Goal: Navigation & Orientation: Find specific page/section

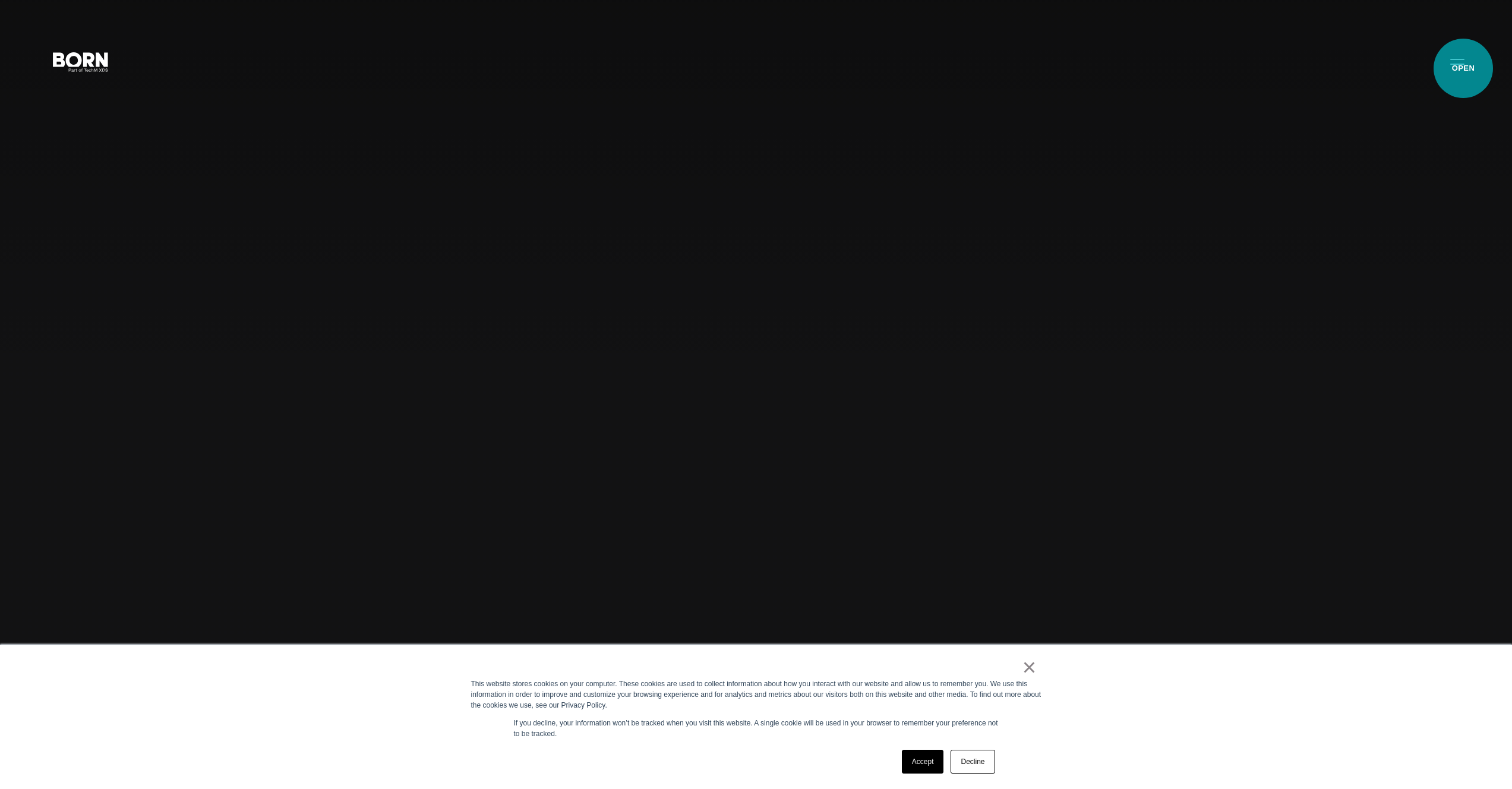
click at [1463, 68] on button "Primary Menu" at bounding box center [1457, 61] width 29 height 25
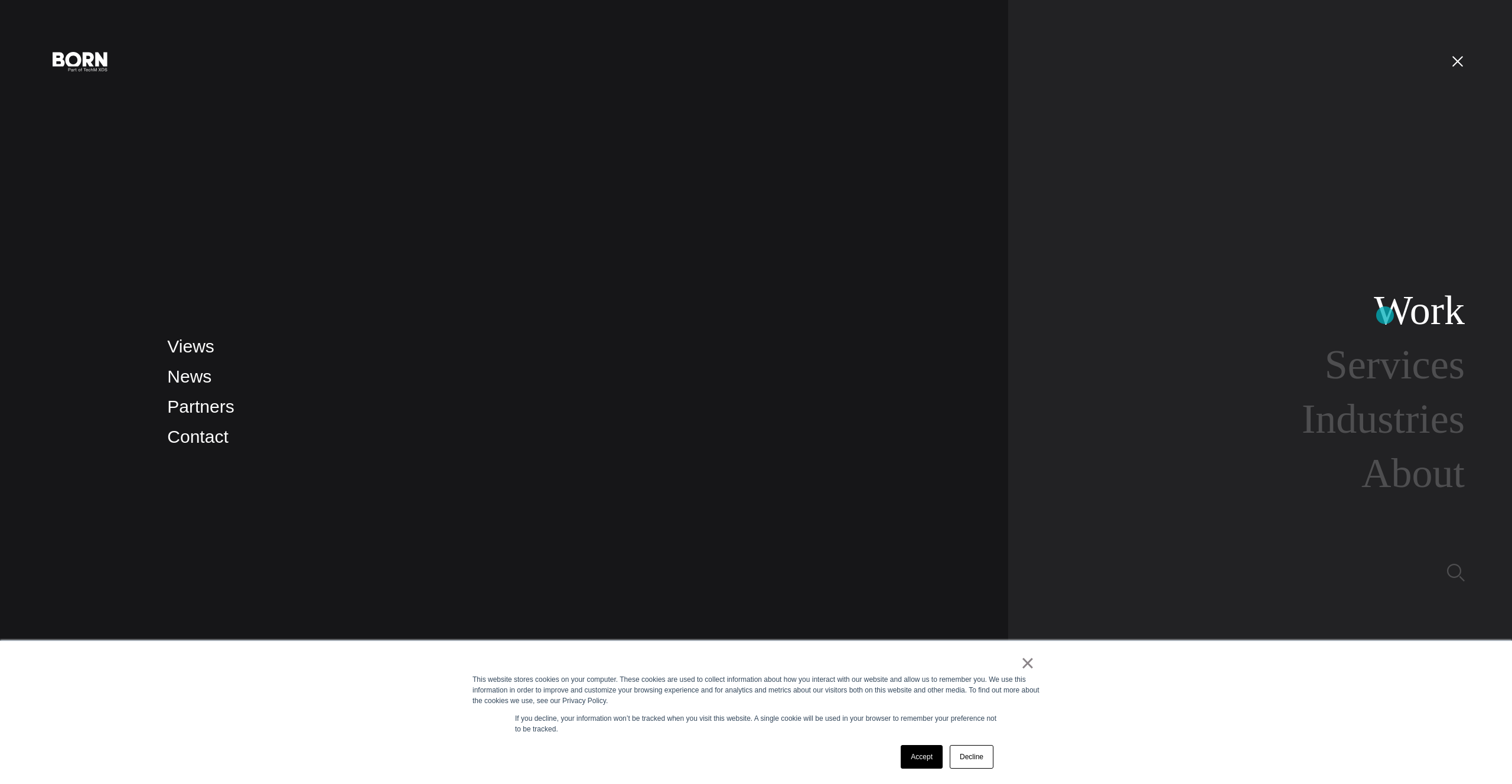
click at [1385, 315] on link "Work" at bounding box center [1419, 310] width 91 height 45
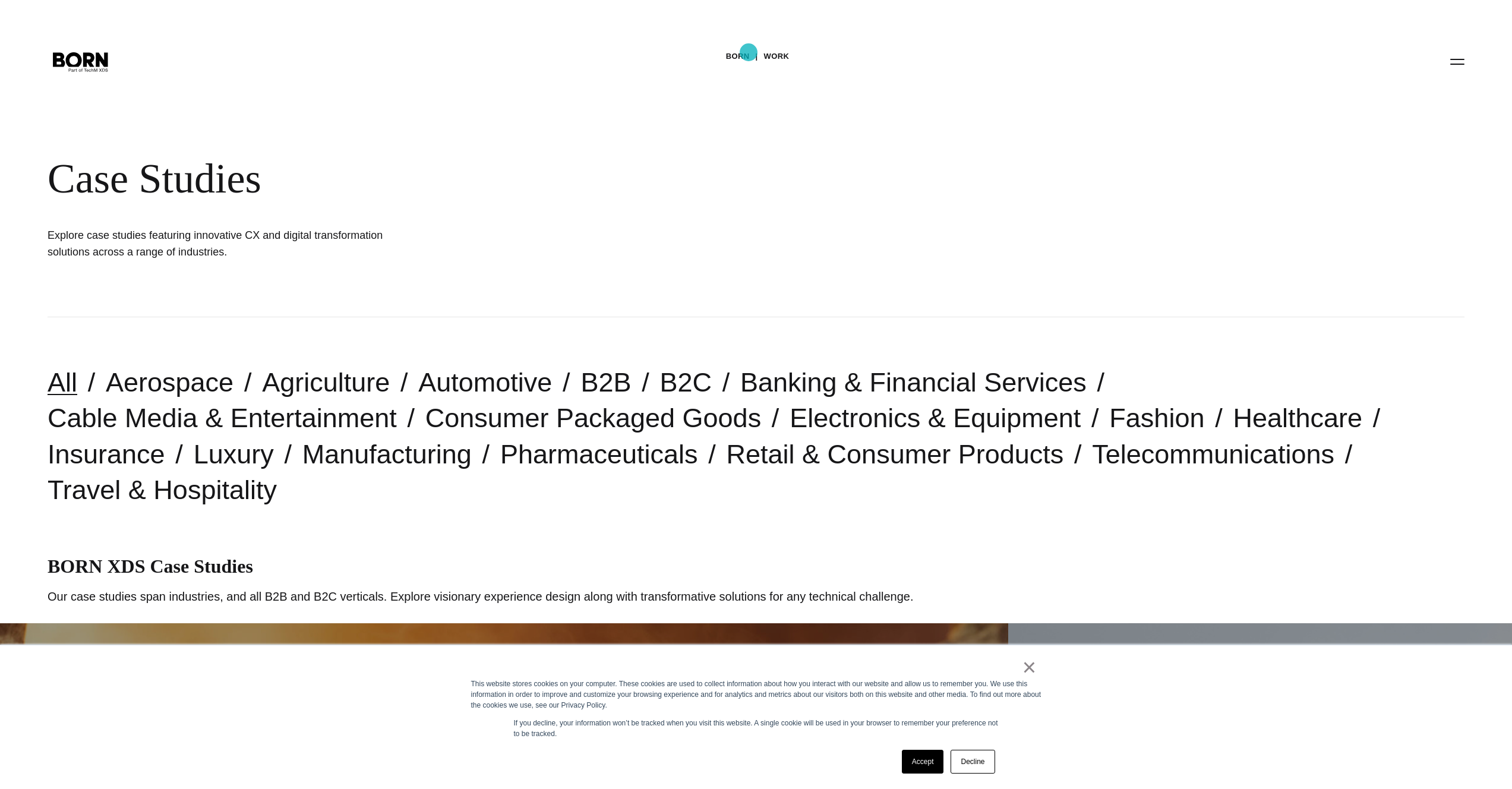
click at [749, 54] on link "BORN" at bounding box center [738, 57] width 24 height 18
